Goal: Task Accomplishment & Management: Manage account settings

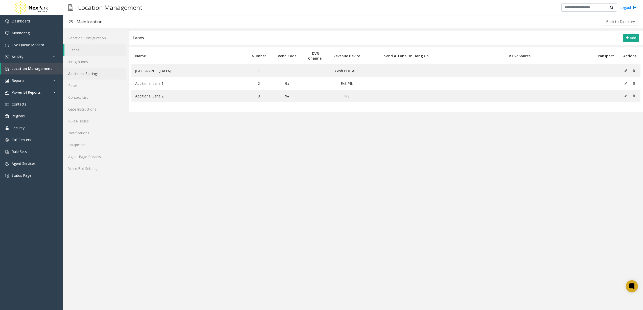
click at [85, 78] on link "Additional Settings" at bounding box center [94, 74] width 63 height 12
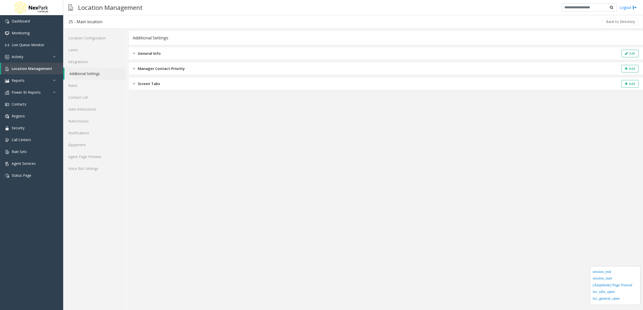
click at [167, 57] on div "General Info Edit" at bounding box center [386, 53] width 514 height 13
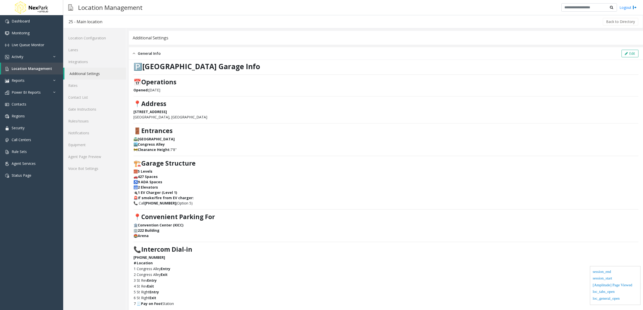
click at [167, 56] on div "General Info Edit" at bounding box center [386, 53] width 514 height 13
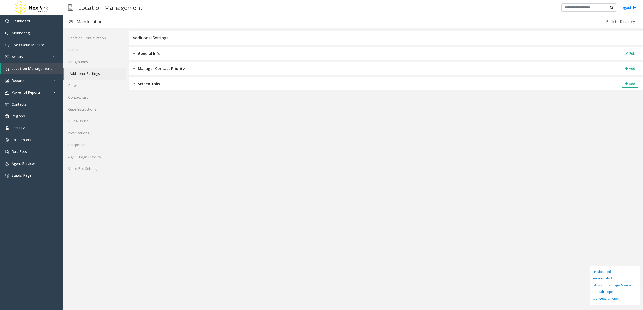
click at [159, 69] on span "Manager Contact Priority" at bounding box center [161, 69] width 47 height 6
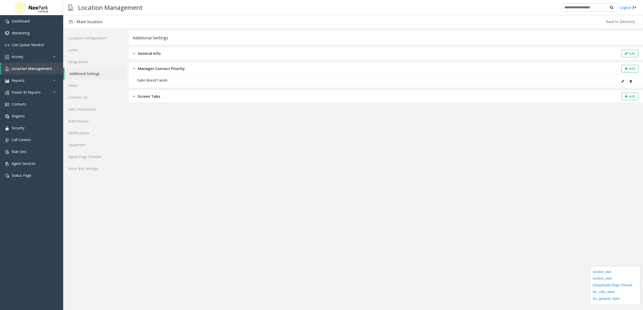
click at [159, 69] on span "Manager Contact Priority" at bounding box center [161, 69] width 47 height 6
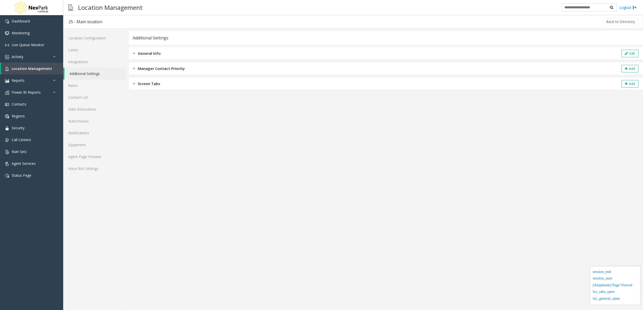
click at [155, 88] on div "Screen Tabs Add" at bounding box center [386, 84] width 514 height 13
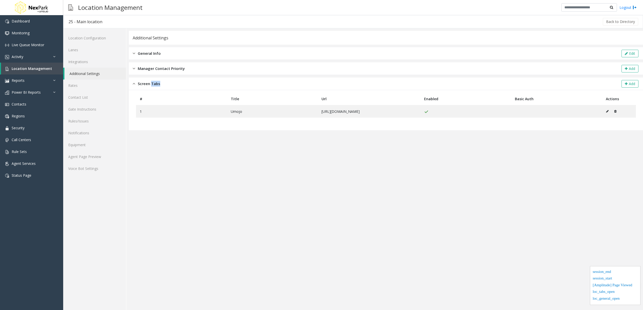
click at [155, 88] on div "Screen Tabs Add" at bounding box center [386, 84] width 514 height 13
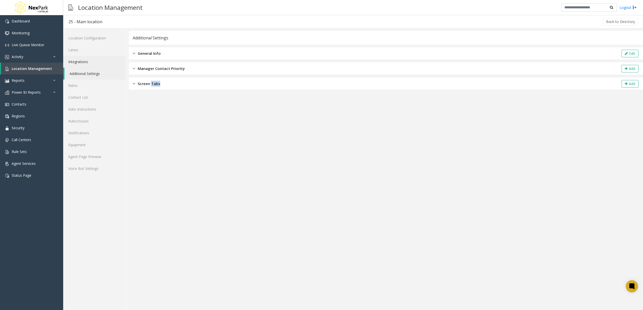
click at [93, 59] on link "Integrations" at bounding box center [94, 62] width 63 height 12
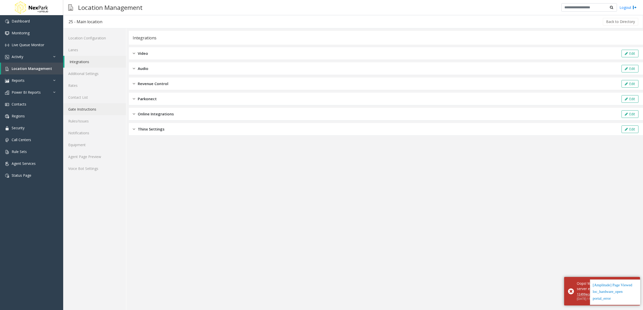
click at [90, 108] on link "Gate Instructions" at bounding box center [94, 109] width 63 height 12
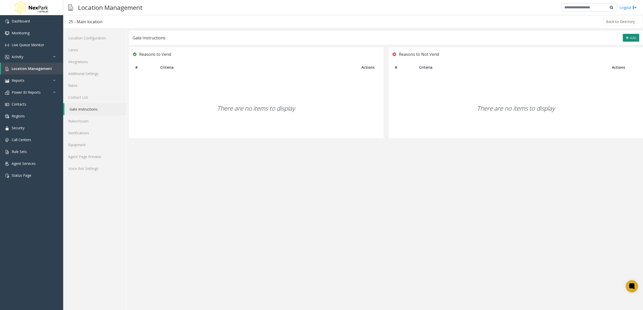
click at [632, 38] on span "Add" at bounding box center [633, 37] width 6 height 5
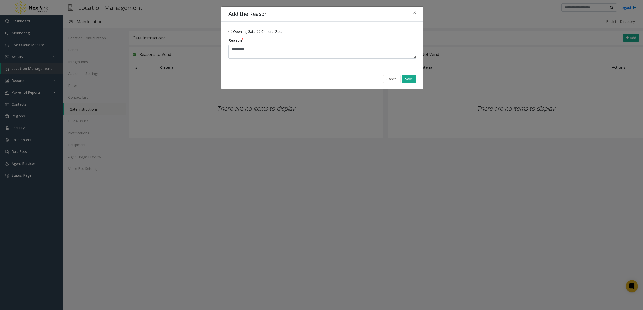
click at [272, 33] on span "Closure Gate" at bounding box center [271, 31] width 21 height 5
click at [272, 50] on textarea "Reason" at bounding box center [323, 52] width 188 height 14
type textarea "*"
type textarea "**********"
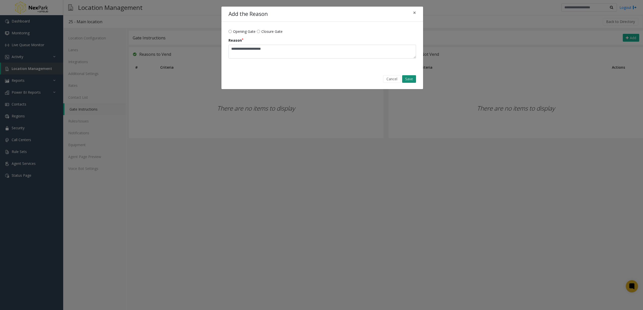
click at [412, 79] on button "Save" at bounding box center [409, 79] width 14 height 8
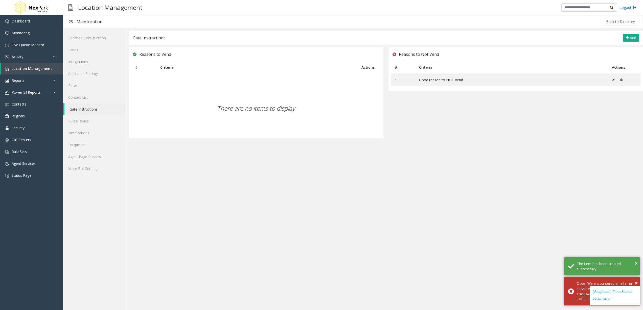
click at [424, 180] on app-gate-instructions "Gate Instructions Add Reasons to Vend # Criteria Actions There are no items to …" at bounding box center [386, 171] width 514 height 280
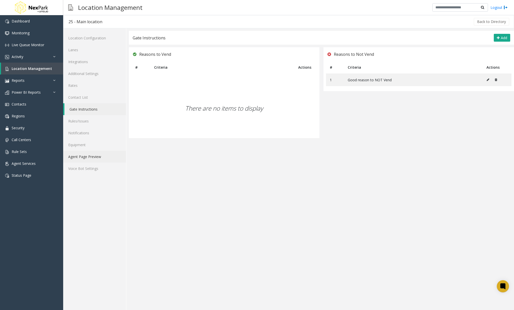
click at [100, 158] on link "Agent Page Preview" at bounding box center [94, 157] width 63 height 12
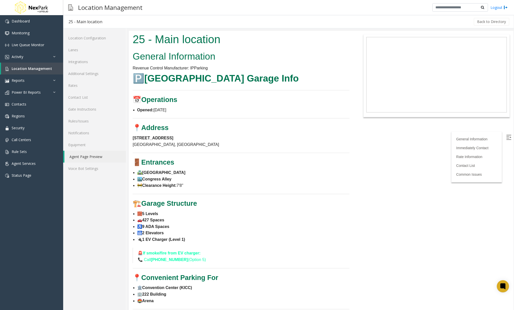
click at [507, 137] on img at bounding box center [508, 137] width 5 height 5
